Goal: Information Seeking & Learning: Learn about a topic

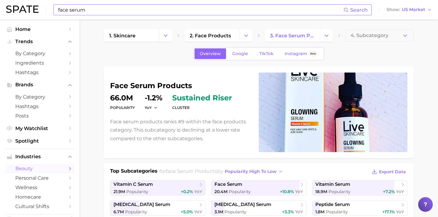
click at [137, 10] on input "face serum" at bounding box center [201, 10] width 286 height 10
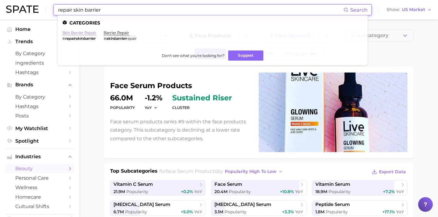
type input "repair skin barrier"
click at [87, 33] on link "skin barrier repair" at bounding box center [79, 32] width 34 height 5
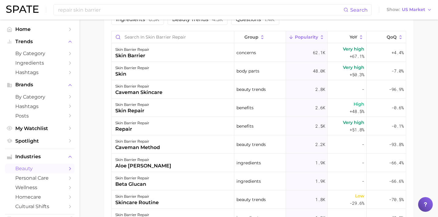
scroll to position [351, 0]
click at [192, 108] on div "skin barrier repair skin repair" at bounding box center [173, 107] width 123 height 18
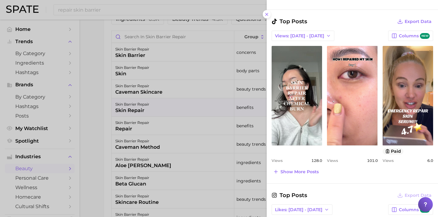
scroll to position [247, 0]
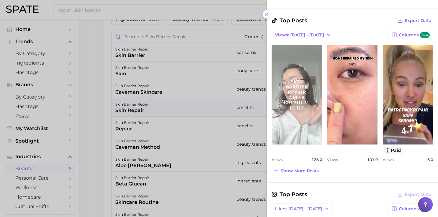
click at [294, 120] on link "view post on TikTok" at bounding box center [297, 94] width 50 height 99
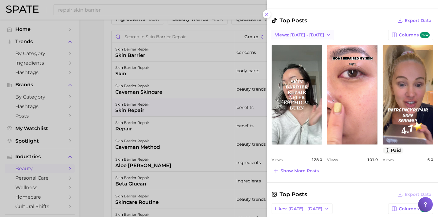
click at [302, 36] on span "Views: [DATE] - [DATE]" at bounding box center [299, 34] width 49 height 5
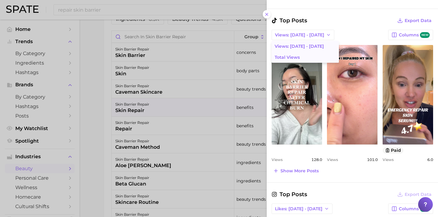
click at [302, 59] on button "Total Views" at bounding box center [305, 57] width 67 height 11
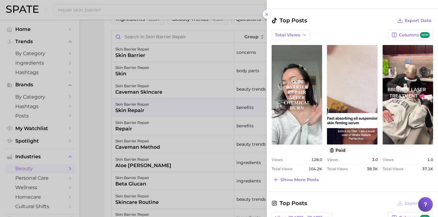
scroll to position [0, 0]
drag, startPoint x: 301, startPoint y: 119, endPoint x: 307, endPoint y: 188, distance: 69.4
click at [296, 179] on span "Show more posts" at bounding box center [300, 179] width 38 height 5
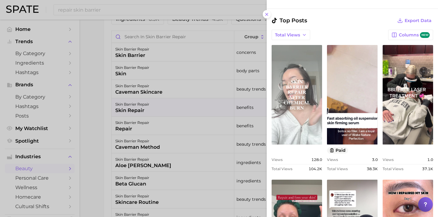
click at [300, 105] on link "view post on TikTok" at bounding box center [297, 94] width 50 height 99
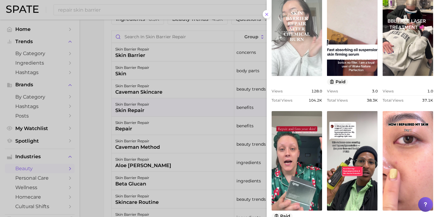
scroll to position [318, 0]
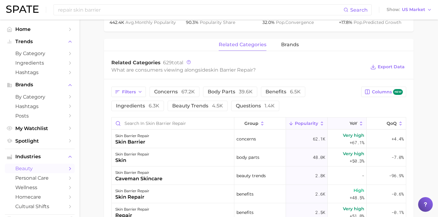
scroll to position [321, 0]
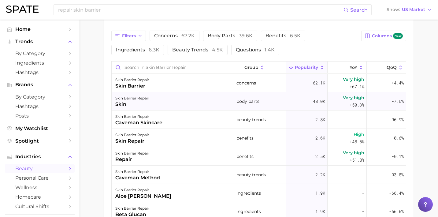
click at [186, 97] on div "skin barrier repair skin" at bounding box center [173, 101] width 123 height 18
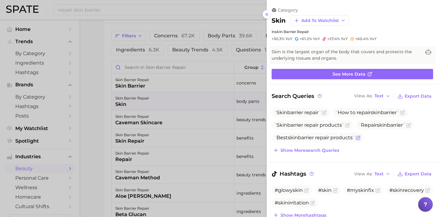
scroll to position [0, 0]
click at [308, 150] on span "Show more search queries" at bounding box center [310, 150] width 59 height 5
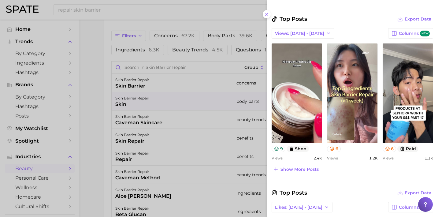
scroll to position [350, 0]
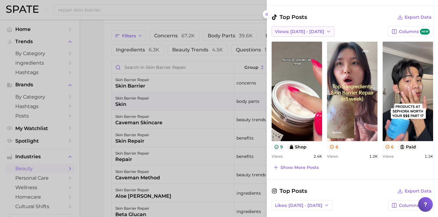
click at [283, 31] on span "Views: [DATE] - [DATE]" at bounding box center [299, 31] width 49 height 5
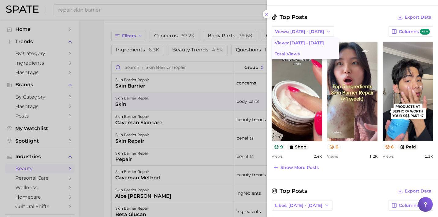
click at [293, 54] on span "Total Views" at bounding box center [287, 53] width 25 height 5
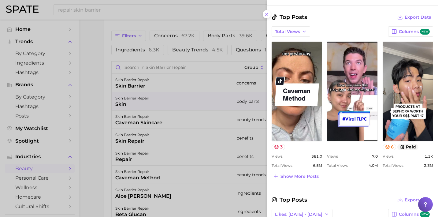
scroll to position [0, 0]
click at [191, 78] on div at bounding box center [219, 108] width 438 height 217
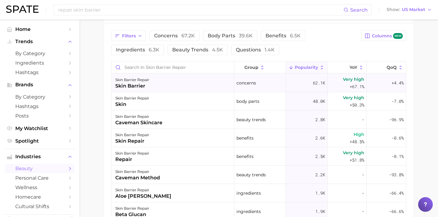
click at [189, 81] on div "skin barrier repair skin barrier" at bounding box center [173, 83] width 123 height 18
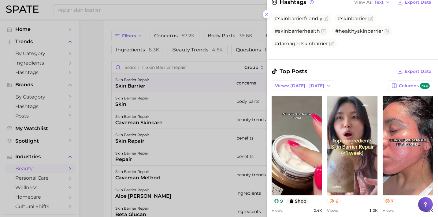
scroll to position [306, 0]
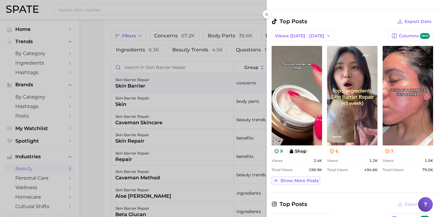
click at [303, 178] on span "Show more posts" at bounding box center [300, 180] width 38 height 5
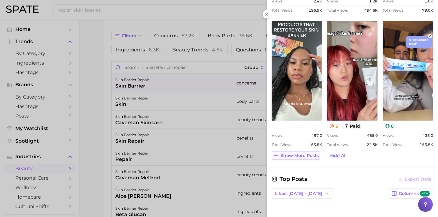
scroll to position [466, 0]
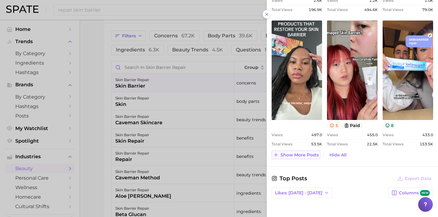
click at [306, 154] on span "Show more posts" at bounding box center [300, 154] width 38 height 5
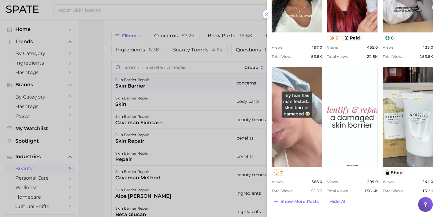
scroll to position [554, 0]
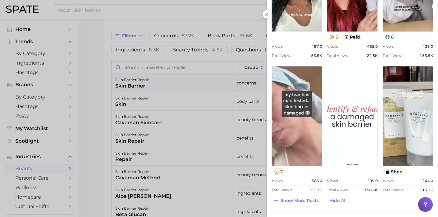
click at [295, 126] on link "view post on TikTok" at bounding box center [297, 115] width 50 height 99
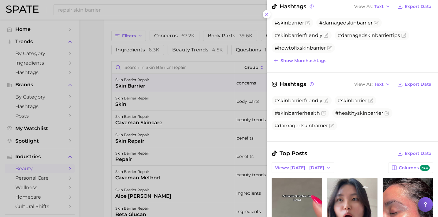
scroll to position [169, 0]
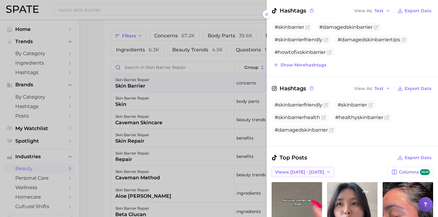
click at [304, 170] on span "Views: [DATE] - [DATE]" at bounding box center [299, 171] width 49 height 5
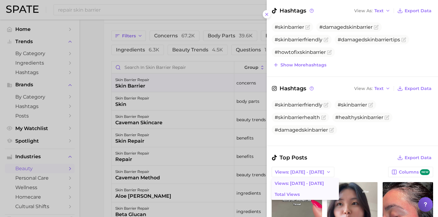
click at [295, 194] on span "Total Views" at bounding box center [287, 194] width 25 height 5
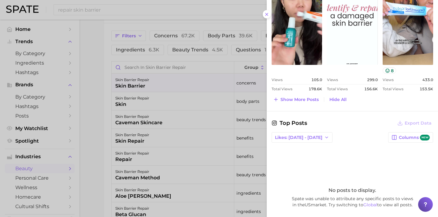
scroll to position [651, 0]
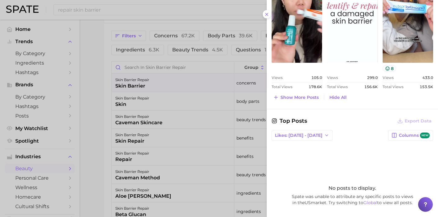
click at [244, 119] on div at bounding box center [219, 108] width 438 height 217
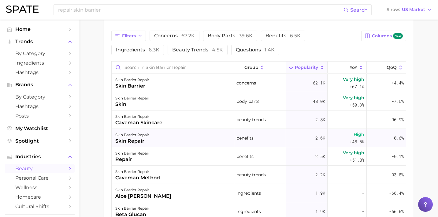
click at [198, 139] on div "skin barrier repair skin repair" at bounding box center [173, 138] width 123 height 18
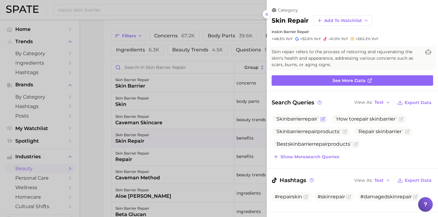
scroll to position [3, 0]
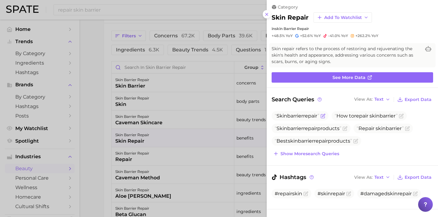
click at [314, 115] on span "repair" at bounding box center [310, 116] width 14 height 6
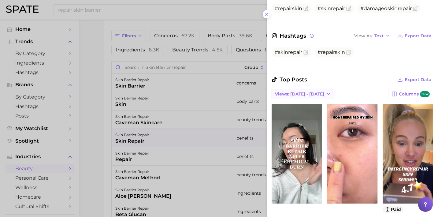
scroll to position [191, 0]
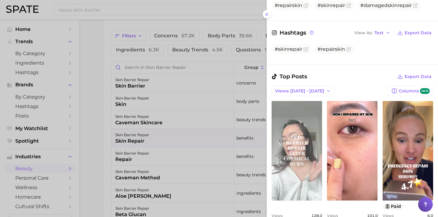
click at [301, 157] on link "view post on TikTok" at bounding box center [297, 150] width 50 height 99
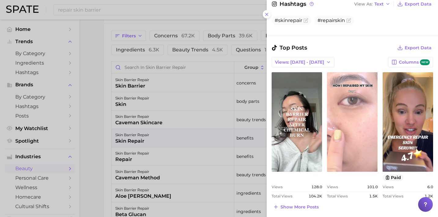
scroll to position [225, 0]
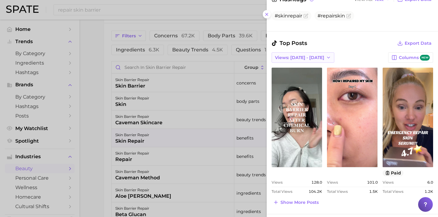
click at [293, 56] on span "Views: [DATE] - [DATE]" at bounding box center [299, 57] width 49 height 5
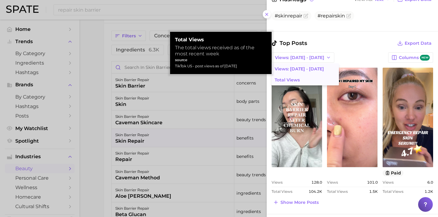
click at [294, 81] on span "Total Views" at bounding box center [287, 79] width 25 height 5
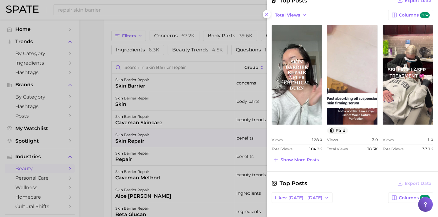
scroll to position [268, 0]
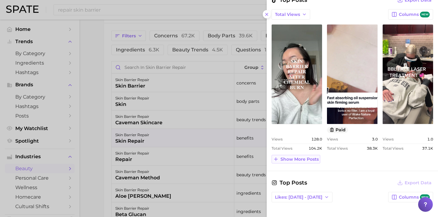
click at [312, 157] on span "Show more posts" at bounding box center [300, 159] width 38 height 5
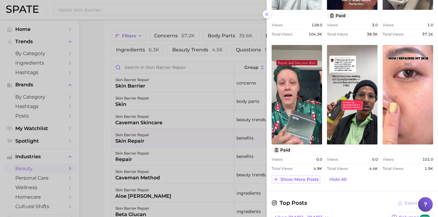
scroll to position [384, 0]
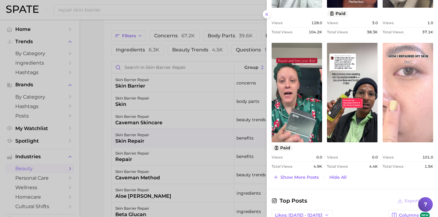
click at [407, 106] on link "view post on TikTok" at bounding box center [408, 92] width 50 height 99
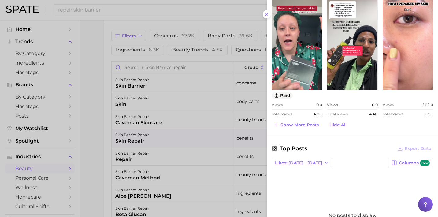
scroll to position [459, 0]
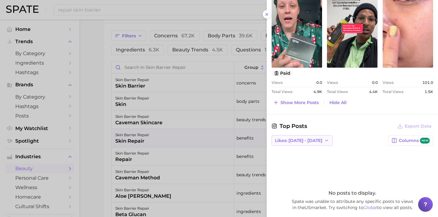
click at [306, 140] on span "Likes: [DATE] - [DATE]" at bounding box center [298, 140] width 47 height 5
click at [306, 171] on button "Total Likes" at bounding box center [305, 173] width 67 height 11
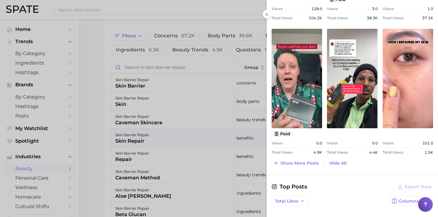
scroll to position [400, 0]
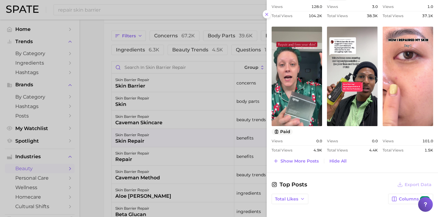
click at [296, 165] on div "Search Queries View As Text Export Data Skin barrier repair How to repair skin …" at bounding box center [352, 6] width 171 height 616
click at [296, 162] on span "Show more posts" at bounding box center [300, 160] width 38 height 5
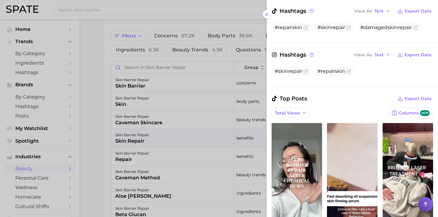
scroll to position [108, 0]
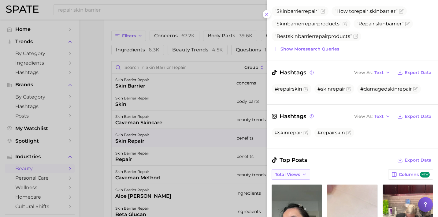
click at [289, 176] on span "Total Views" at bounding box center [287, 174] width 25 height 5
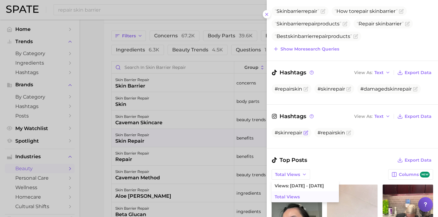
click at [291, 133] on span "#skinrepair" at bounding box center [289, 133] width 28 height 6
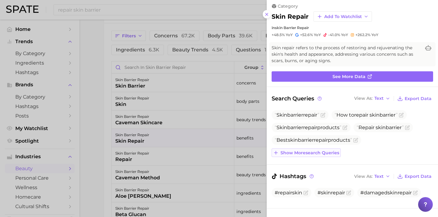
scroll to position [6, 0]
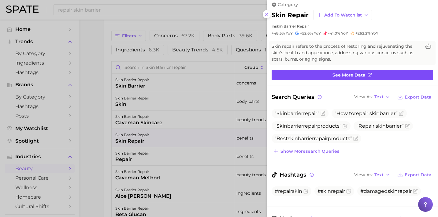
click at [327, 74] on link "See more data" at bounding box center [353, 75] width 162 height 10
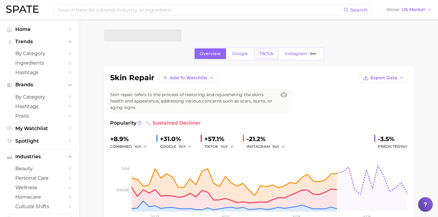
click at [273, 52] on link "TikTok" at bounding box center [266, 53] width 24 height 11
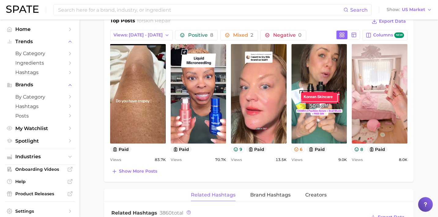
scroll to position [305, 0]
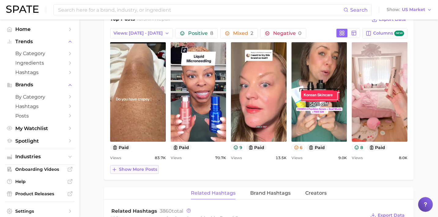
click at [132, 170] on span "Show more posts" at bounding box center [138, 169] width 38 height 5
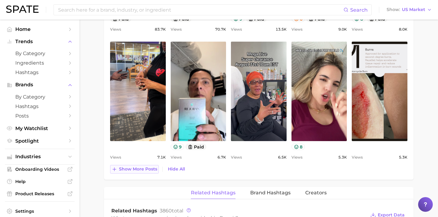
scroll to position [437, 0]
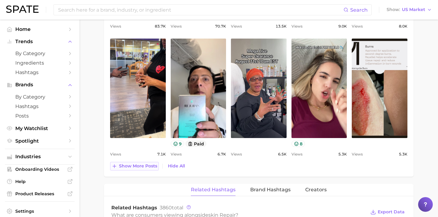
click at [136, 166] on span "Show more posts" at bounding box center [138, 165] width 38 height 5
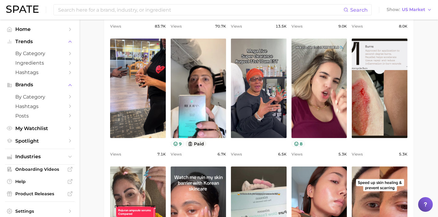
scroll to position [0, 0]
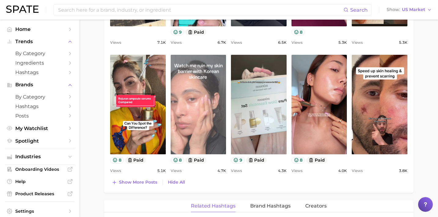
click at [196, 128] on link "view post on TikTok" at bounding box center [199, 104] width 56 height 99
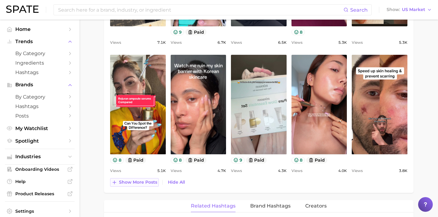
click at [147, 180] on span "Show more posts" at bounding box center [138, 182] width 38 height 5
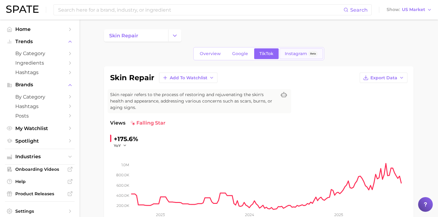
click at [289, 52] on span "Instagram" at bounding box center [296, 53] width 22 height 5
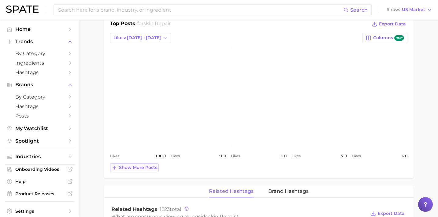
click at [132, 171] on button "Show more posts" at bounding box center [134, 167] width 49 height 9
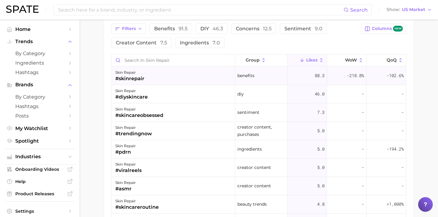
click at [157, 76] on div "skin repair #skinrepair" at bounding box center [174, 76] width 124 height 18
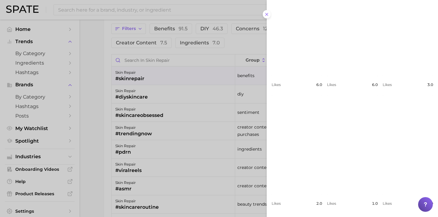
scroll to position [102, 0]
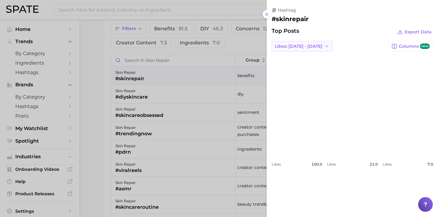
click at [301, 45] on span "Likes: [DATE] - [DATE]" at bounding box center [298, 46] width 47 height 5
click at [301, 67] on span "Likes: [DATE] - [DATE]" at bounding box center [298, 68] width 47 height 5
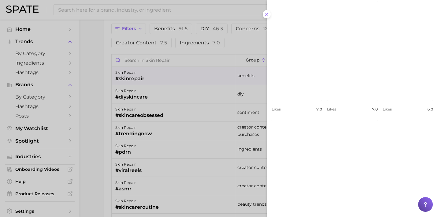
scroll to position [207, 0]
click at [214, 80] on div at bounding box center [219, 108] width 438 height 217
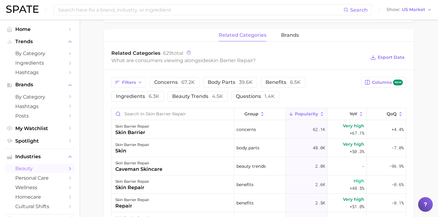
type input "repair skin barrier"
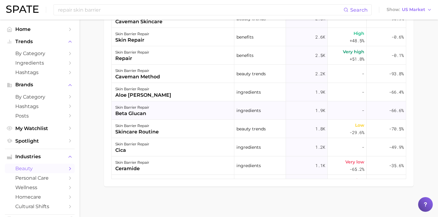
click at [161, 109] on div "skin barrier repair beta glucan" at bounding box center [173, 110] width 123 height 18
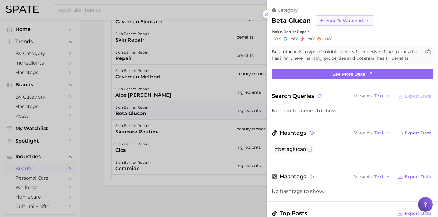
click at [347, 18] on span "Add to Watchlist" at bounding box center [345, 20] width 38 height 5
click at [356, 28] on button "New Watchlist" at bounding box center [349, 31] width 67 height 11
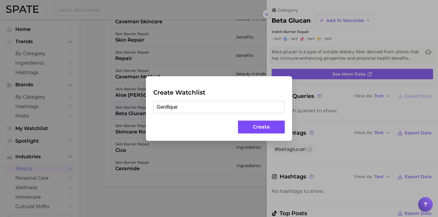
type input "Genifique"
click at [251, 128] on button "Create" at bounding box center [261, 127] width 47 height 13
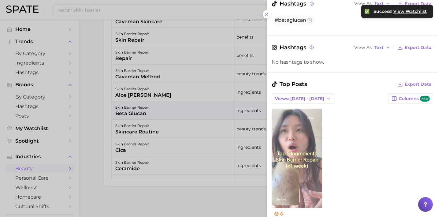
click at [307, 161] on link "view post on TikTok" at bounding box center [297, 158] width 50 height 99
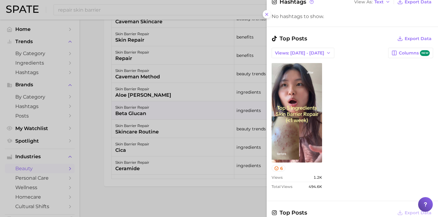
scroll to position [173, 0]
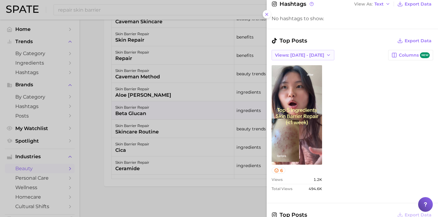
click at [296, 55] on span "Views: [DATE] - [DATE]" at bounding box center [299, 55] width 49 height 5
click at [297, 76] on span "Total Views" at bounding box center [287, 77] width 25 height 5
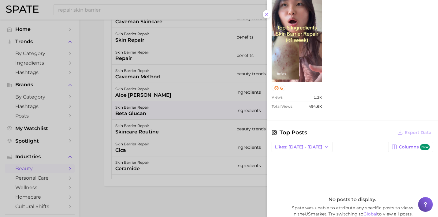
scroll to position [307, 0]
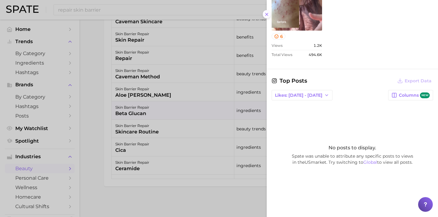
click at [267, 17] on button at bounding box center [267, 14] width 8 height 8
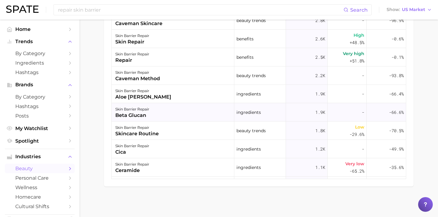
scroll to position [0, 0]
click at [199, 61] on div "skin barrier repair repair" at bounding box center [173, 57] width 123 height 18
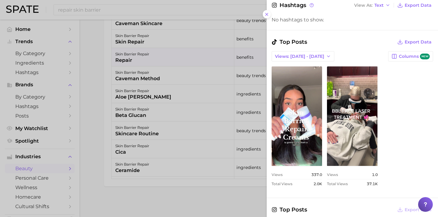
scroll to position [259, 0]
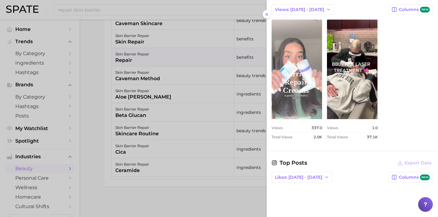
click at [296, 90] on link "view post on TikTok" at bounding box center [297, 69] width 50 height 99
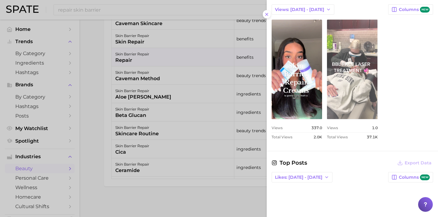
click at [354, 73] on link "view post on TikTok" at bounding box center [352, 69] width 50 height 99
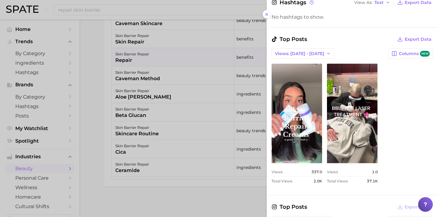
scroll to position [199, 0]
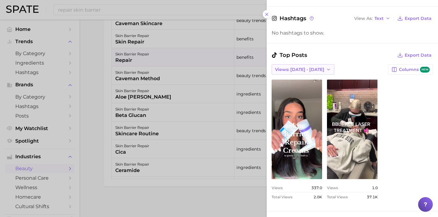
click at [301, 71] on span "Views: [DATE] - [DATE]" at bounding box center [299, 69] width 49 height 5
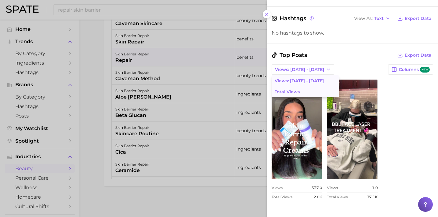
click at [299, 90] on span "Total Views" at bounding box center [287, 91] width 25 height 5
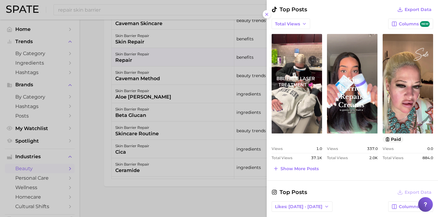
scroll to position [289, 0]
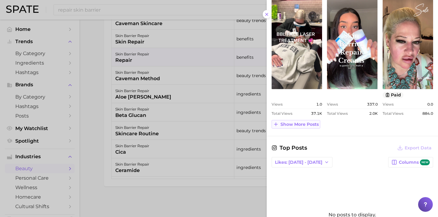
click at [302, 125] on span "Show more posts" at bounding box center [300, 124] width 38 height 5
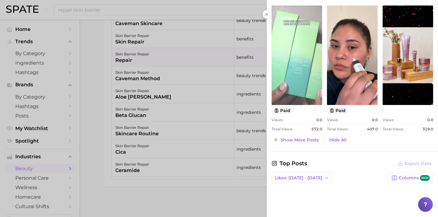
scroll to position [408, 0]
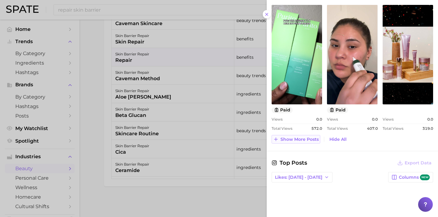
click at [296, 139] on span "Show more posts" at bounding box center [300, 139] width 38 height 5
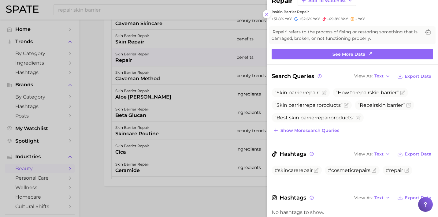
scroll to position [0, 0]
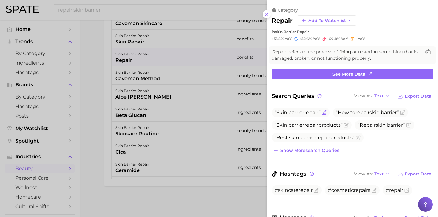
click at [303, 111] on span "Skin barrier repair" at bounding box center [298, 113] width 46 height 6
click at [267, 16] on icon at bounding box center [266, 14] width 5 height 5
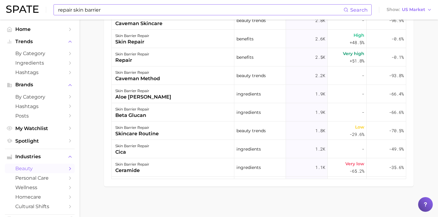
click at [166, 8] on input "repair skin barrier" at bounding box center [201, 10] width 286 height 10
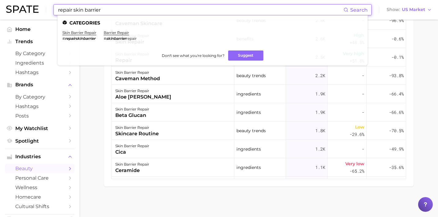
click at [58, 9] on input "repair skin barrier" at bounding box center [201, 10] width 286 height 10
type input "how to repair skin barrier"
click at [85, 33] on link "skin barrier repair" at bounding box center [79, 32] width 34 height 5
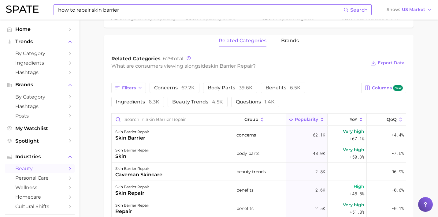
scroll to position [261, 0]
